Goal: Transaction & Acquisition: Purchase product/service

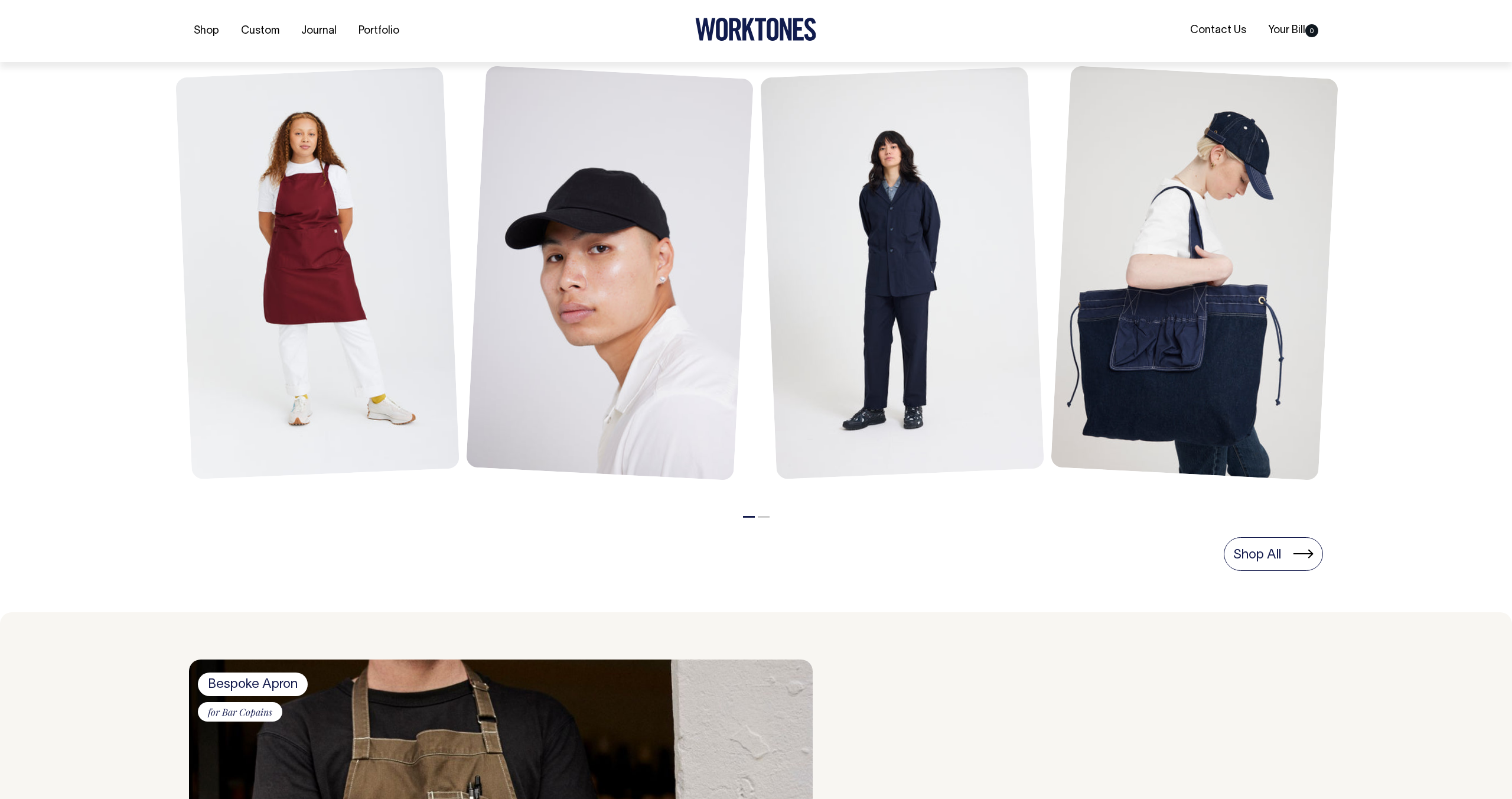
scroll to position [526, 0]
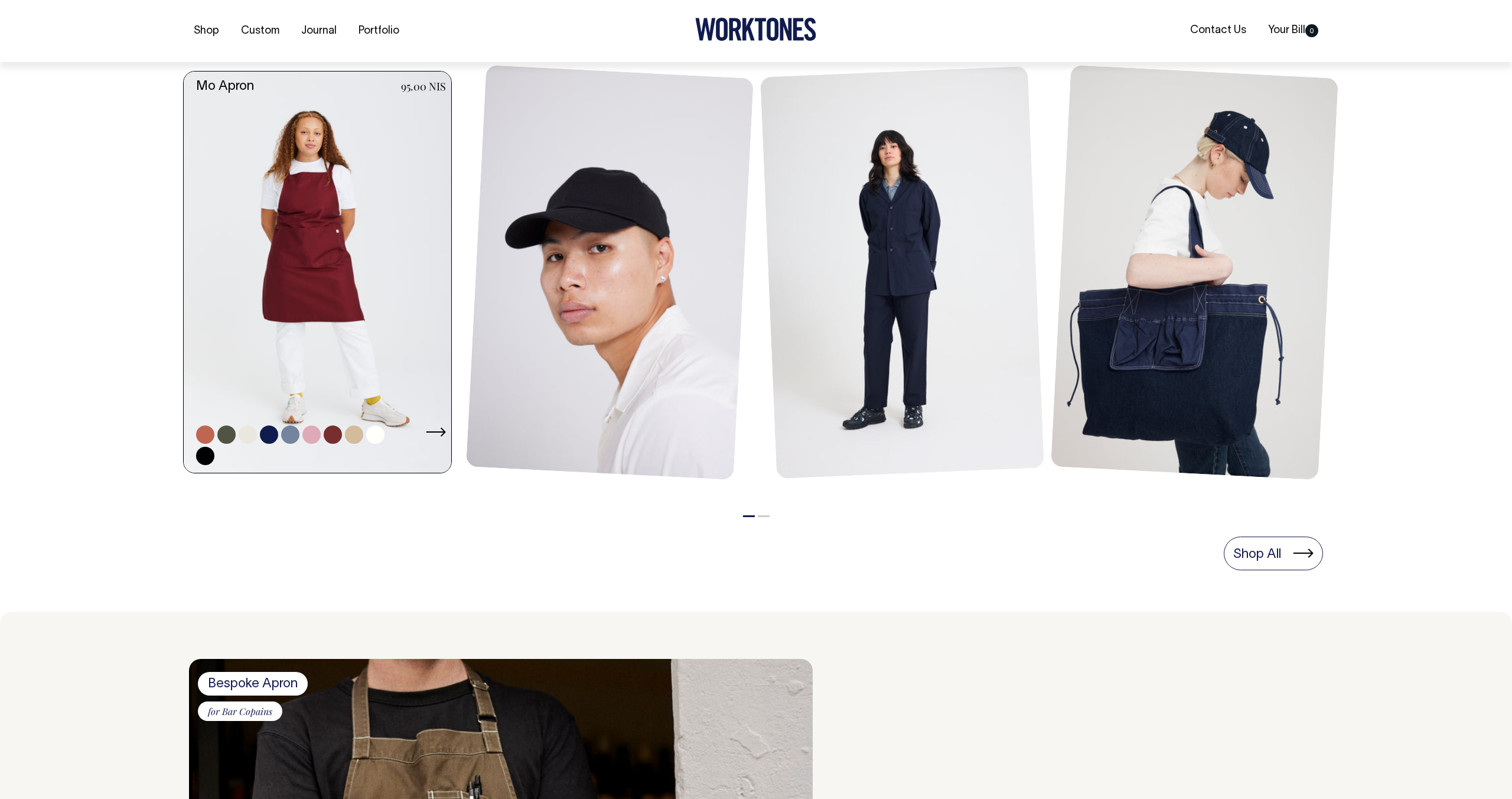
click at [338, 282] on link at bounding box center [320, 272] width 275 height 402
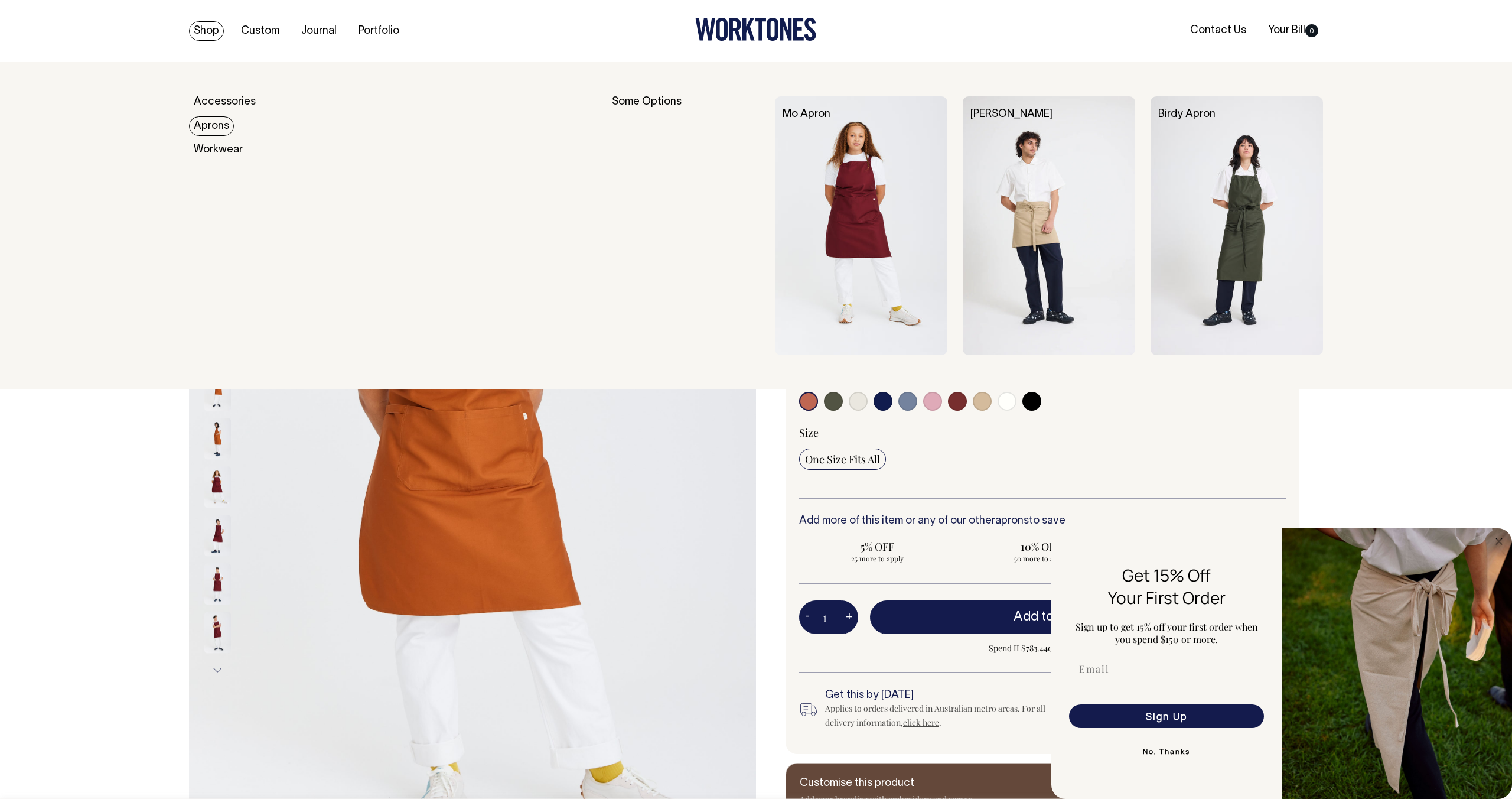
click at [214, 125] on link "Aprons" at bounding box center [211, 126] width 45 height 20
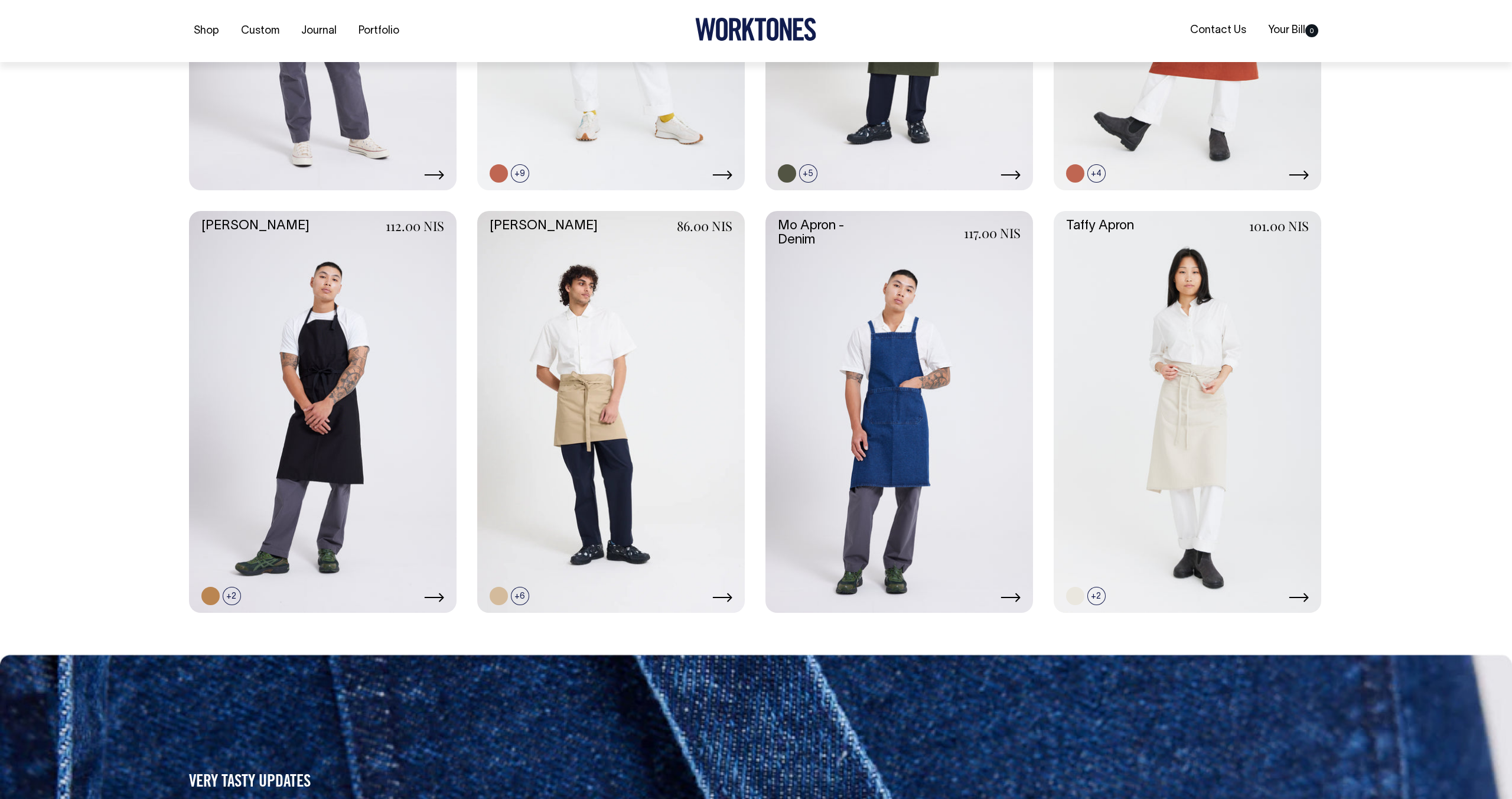
scroll to position [575, 0]
click at [681, 369] on link at bounding box center [611, 411] width 268 height 402
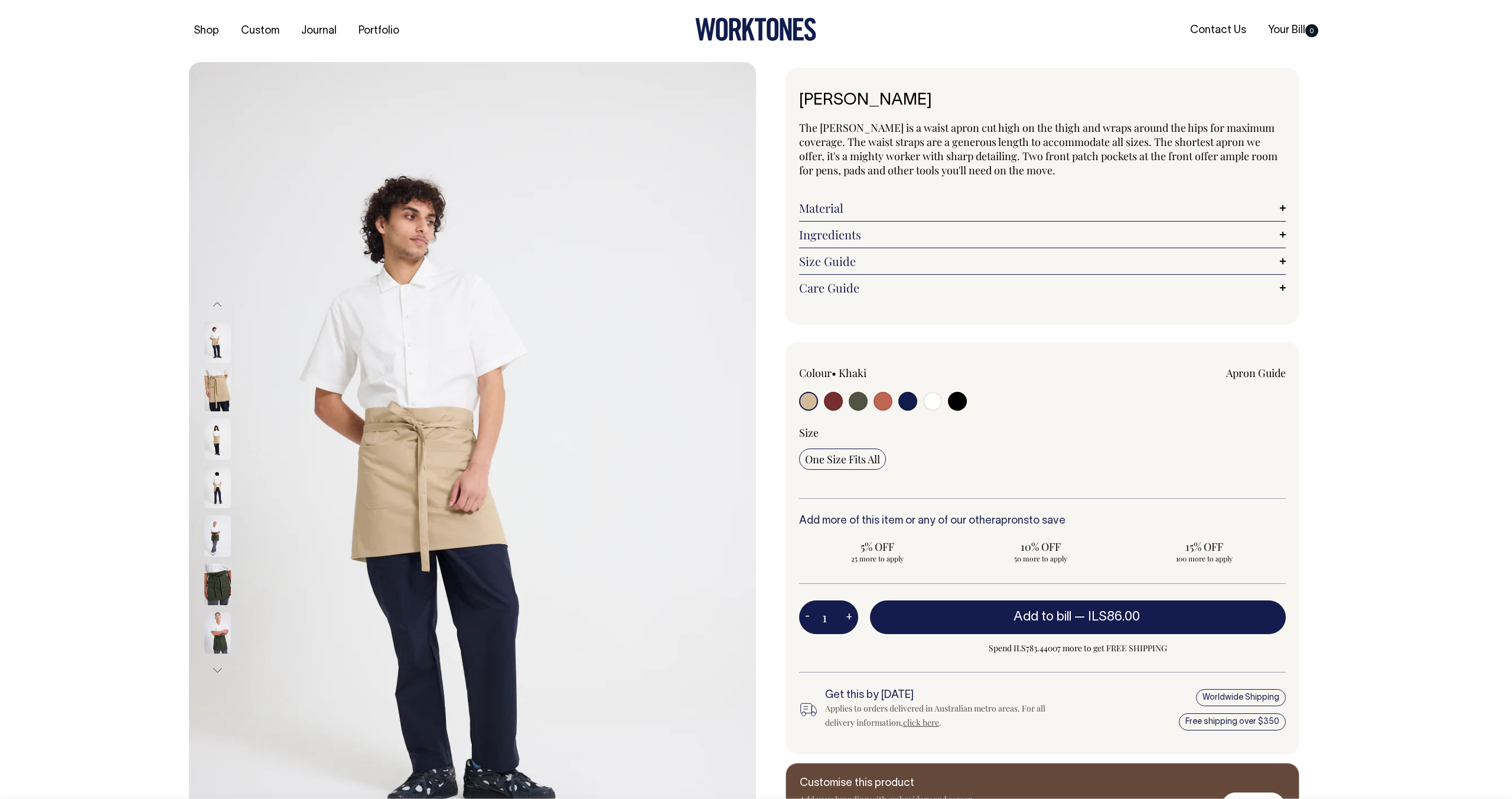
click at [931, 403] on input "radio" at bounding box center [932, 401] width 19 height 19
radio input "true"
select select "Off-White"
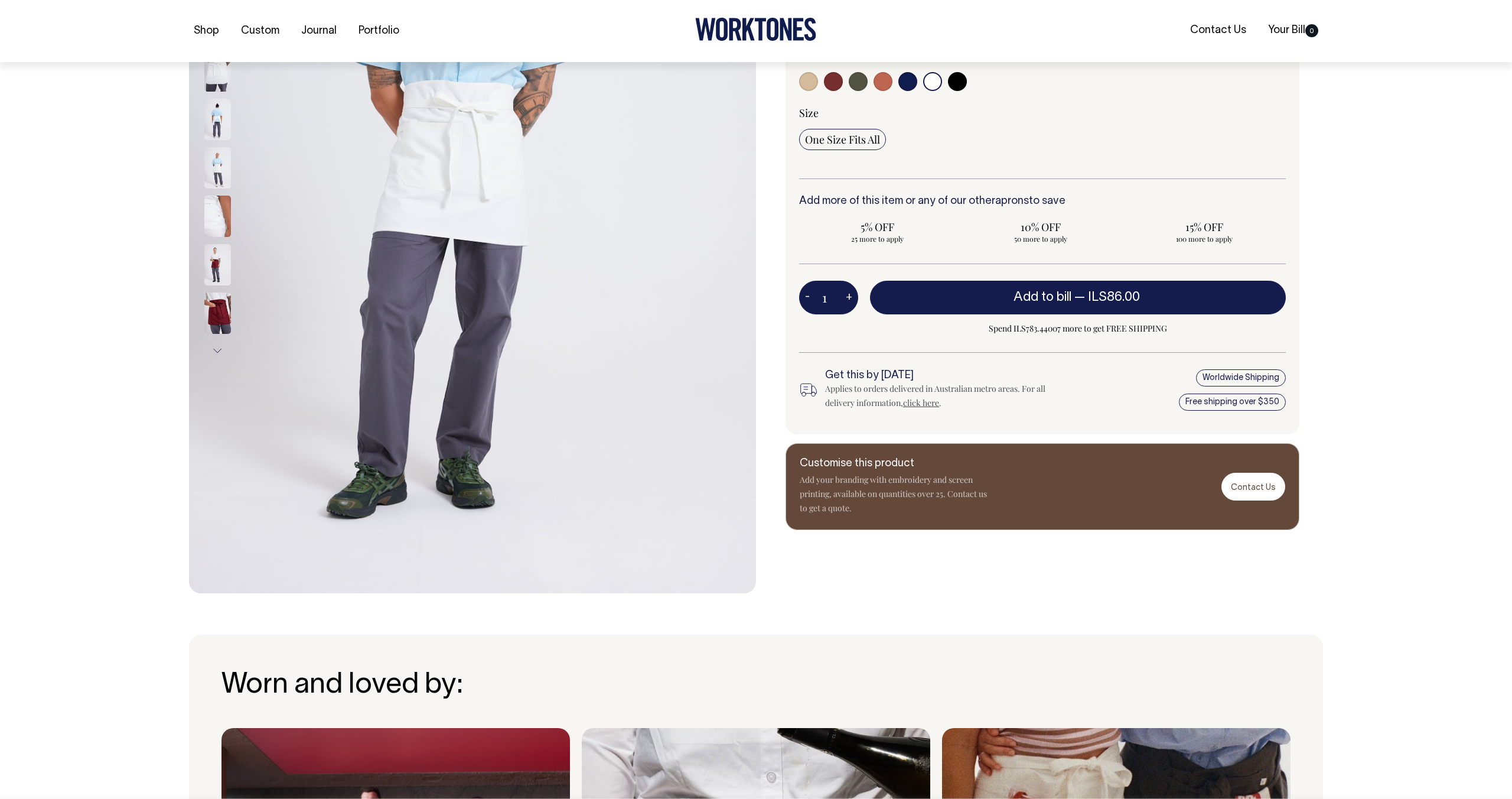
scroll to position [320, 0]
click at [221, 215] on img at bounding box center [218, 215] width 27 height 41
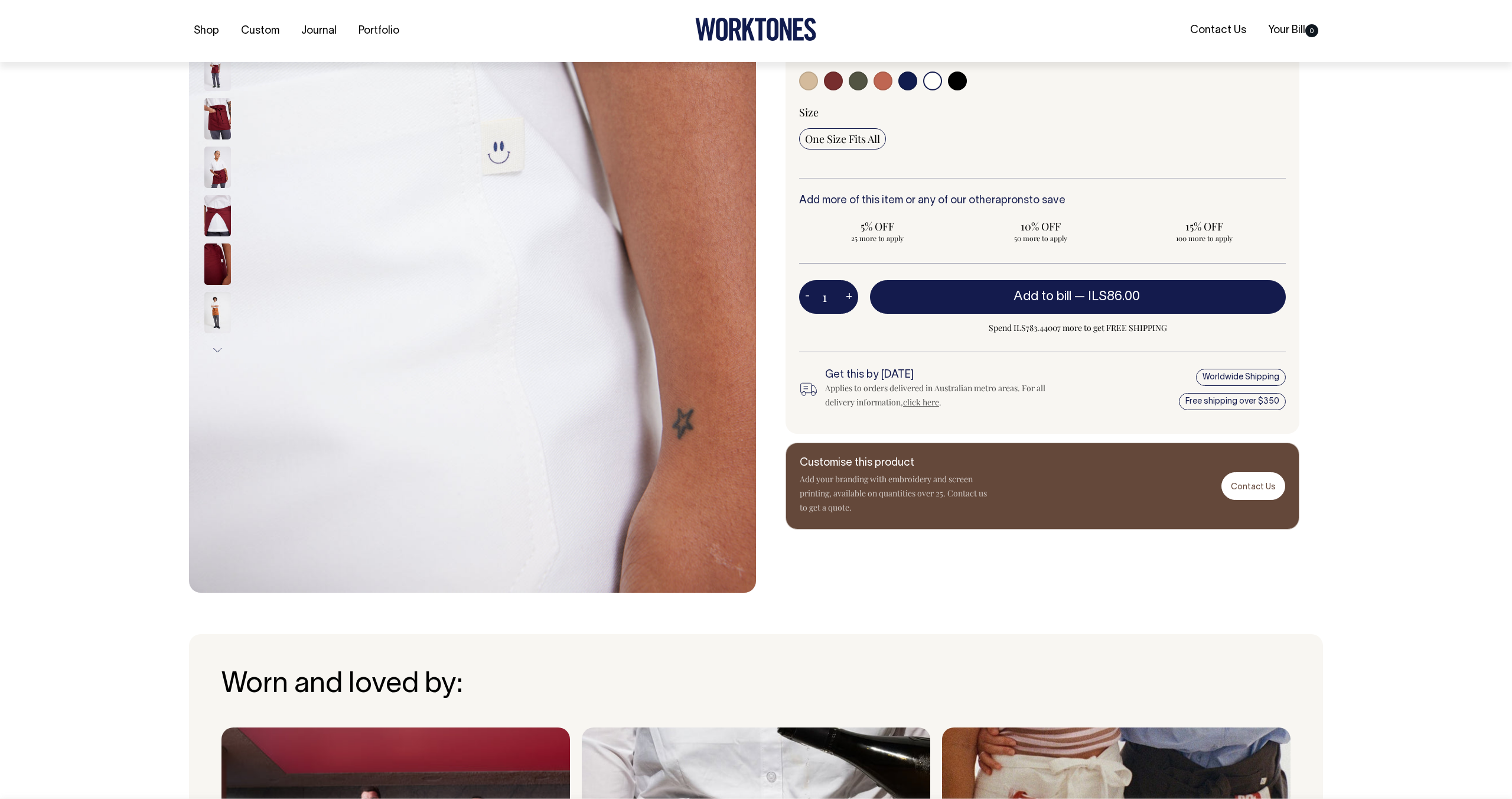
click at [216, 345] on button "Next" at bounding box center [217, 350] width 17 height 27
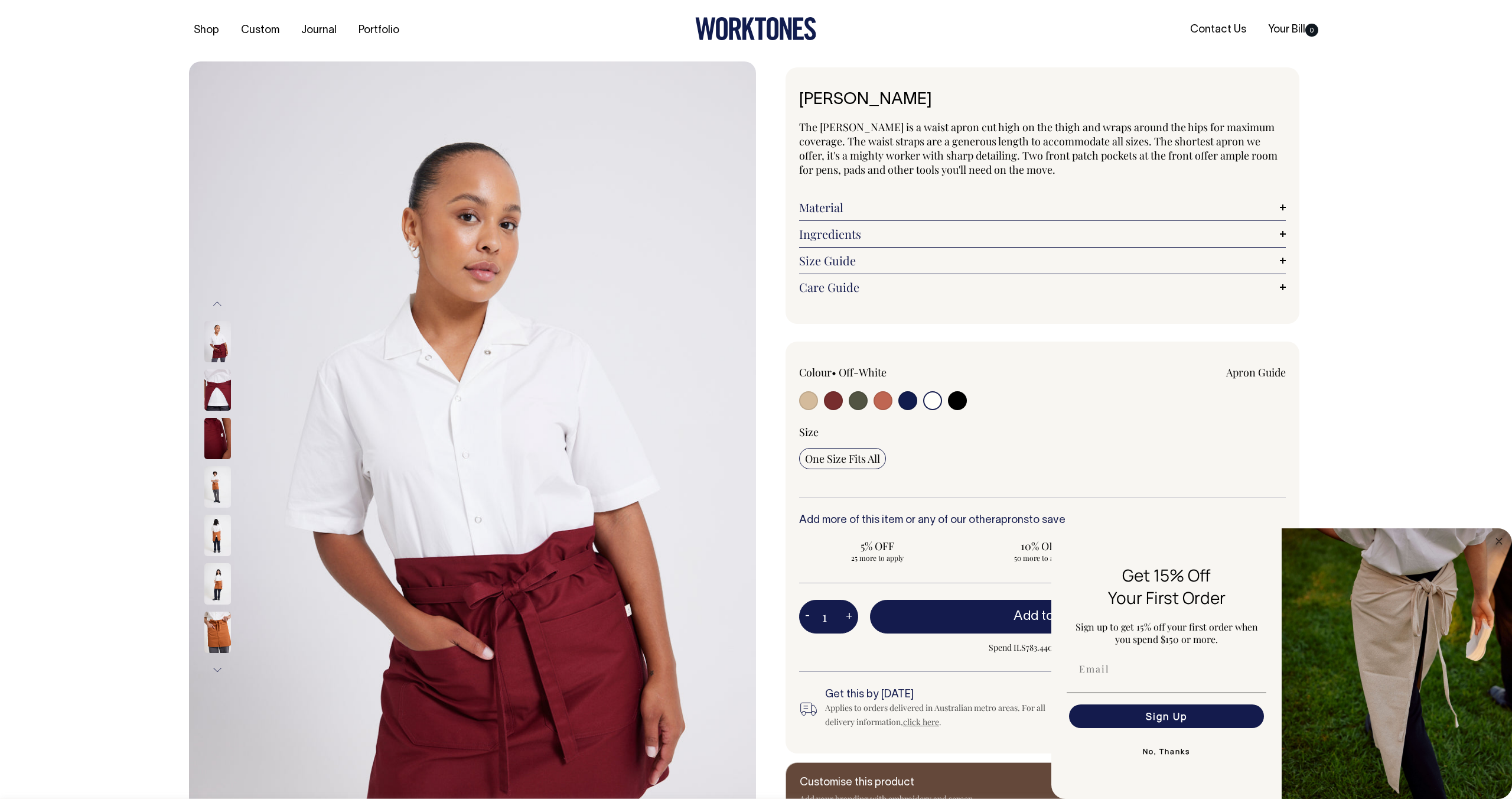
scroll to position [0, 0]
click at [726, 30] on icon at bounding box center [723, 29] width 12 height 23
